Goal: Task Accomplishment & Management: Manage account settings

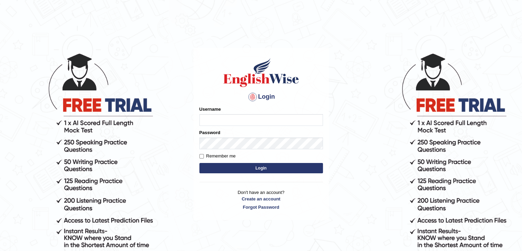
type input "leena123"
click at [291, 165] on button "Login" at bounding box center [262, 168] width 124 height 10
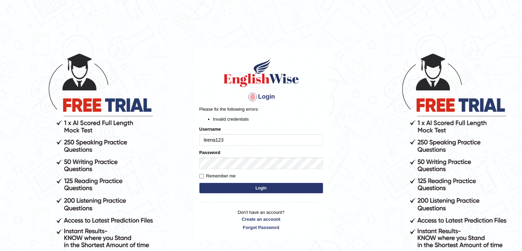
click at [295, 188] on button "Login" at bounding box center [262, 188] width 124 height 10
click at [342, 185] on body "Login Please fix the following errors: Invalid credentials Username leena123 Pa…" at bounding box center [261, 151] width 522 height 251
click at [267, 189] on button "Login" at bounding box center [262, 188] width 124 height 10
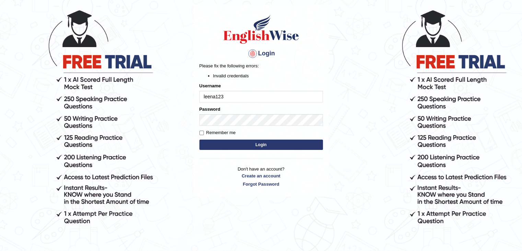
scroll to position [45, 0]
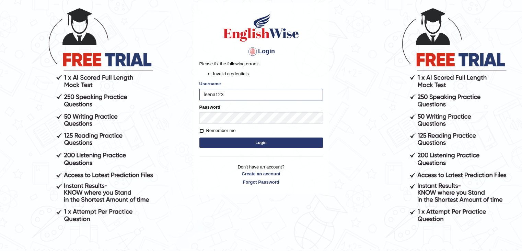
click at [201, 132] on input "Remember me" at bounding box center [202, 130] width 4 height 4
checkbox input "true"
click at [243, 145] on button "Login" at bounding box center [262, 142] width 124 height 10
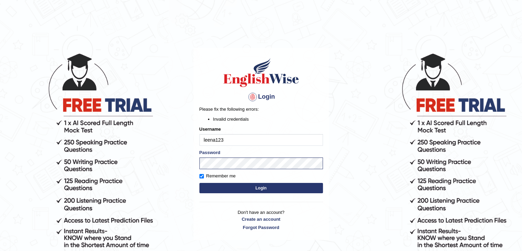
click at [264, 190] on button "Login" at bounding box center [262, 188] width 124 height 10
click at [378, 146] on body "Login Please fix the following errors: Invalid credentials Username leena123 Pa…" at bounding box center [261, 151] width 522 height 251
